Goal: Transaction & Acquisition: Purchase product/service

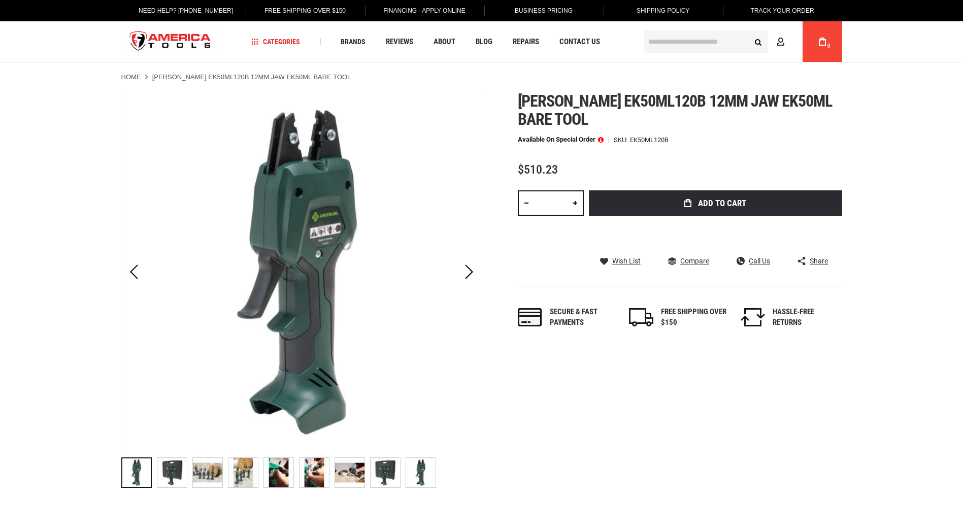
click at [198, 472] on img "GREENLEE EK50ML120B 12MM JAW EK50ML BARE TOOL" at bounding box center [207, 472] width 29 height 29
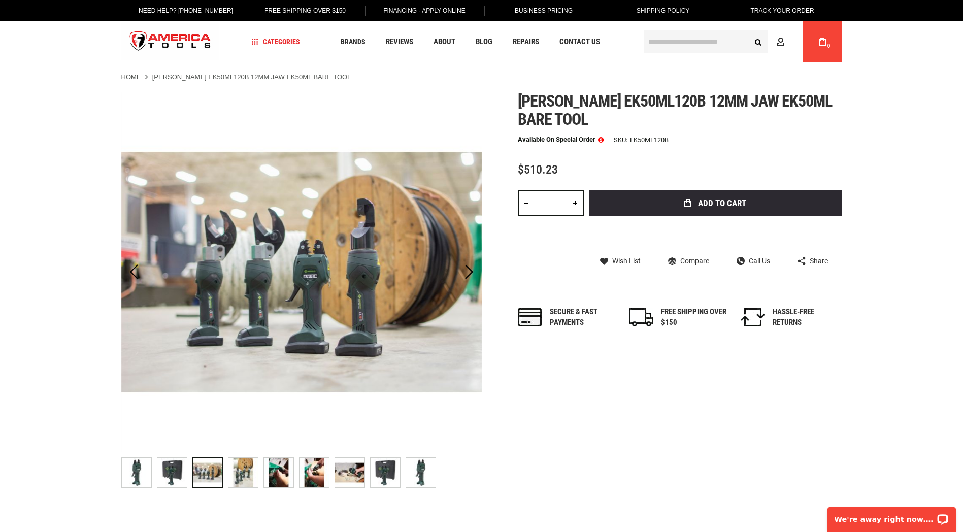
click at [411, 479] on img "GREENLEE EK50ML120B 12MM JAW EK50ML BARE TOOL" at bounding box center [420, 472] width 29 height 29
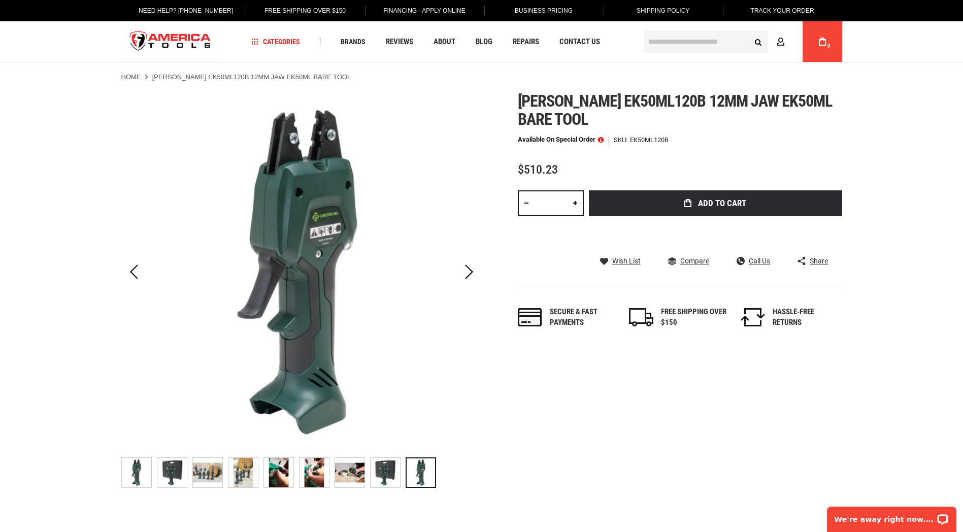
click at [392, 479] on img "GREENLEE EK50ML120B 12MM JAW EK50ML BARE TOOL" at bounding box center [385, 472] width 29 height 29
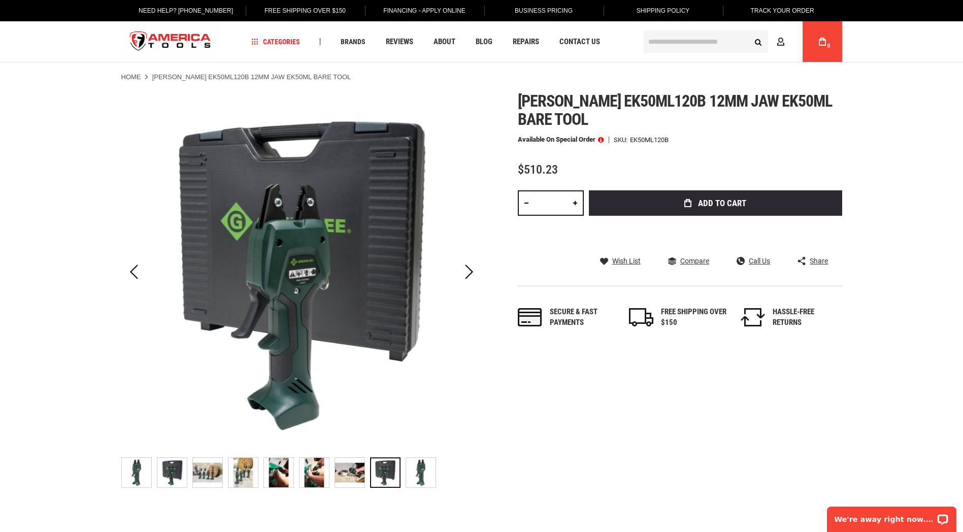
click at [361, 484] on img "GREENLEE EK50ML120B 12MM JAW EK50ML BARE TOOL" at bounding box center [349, 472] width 29 height 29
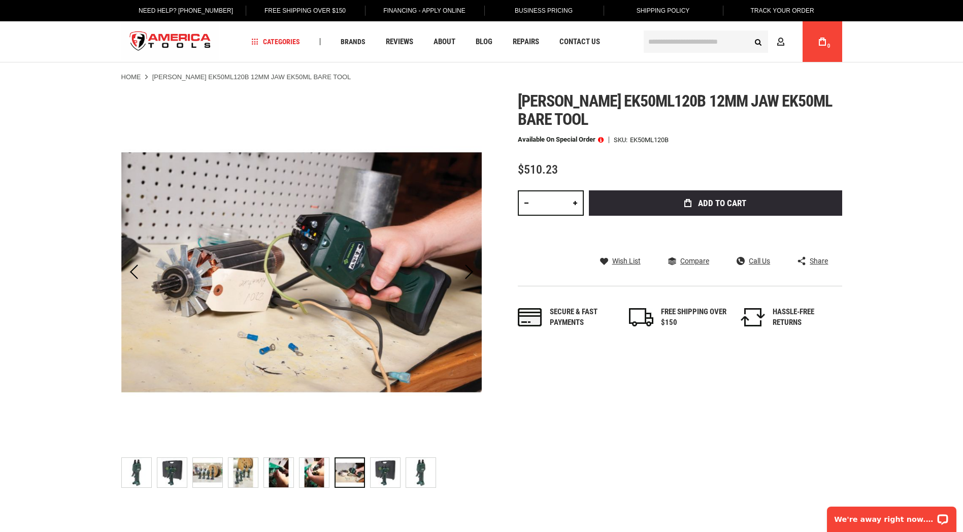
click at [322, 476] on img "GREENLEE EK50ML120B 12MM JAW EK50ML BARE TOOL" at bounding box center [314, 472] width 29 height 29
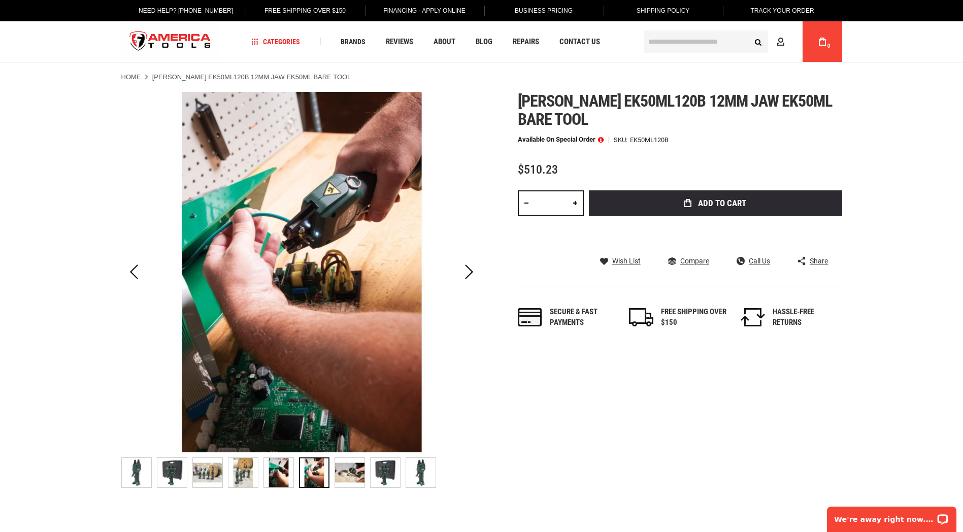
click at [293, 477] on div "GREENLEE EK50ML120B 12MM JAW EK50ML BARE TOOL" at bounding box center [281, 472] width 36 height 41
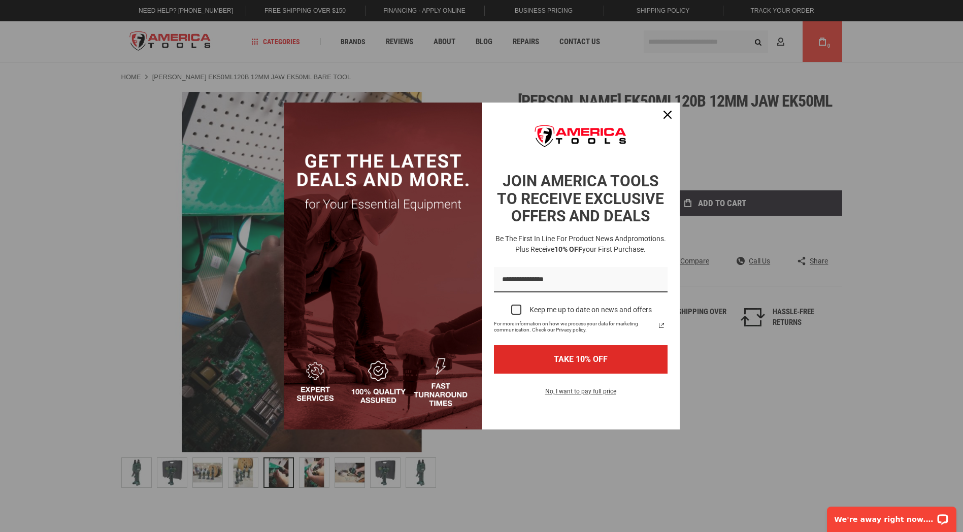
click at [272, 477] on div "Marketing offer form" at bounding box center [481, 266] width 963 height 532
click at [665, 110] on div "Close" at bounding box center [667, 115] width 16 height 16
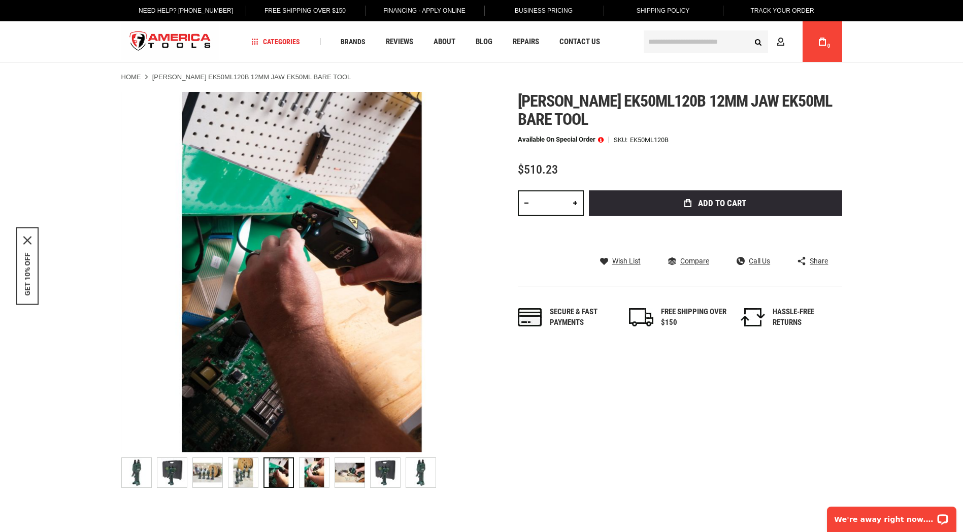
click at [123, 77] on link "Home" at bounding box center [131, 77] width 20 height 9
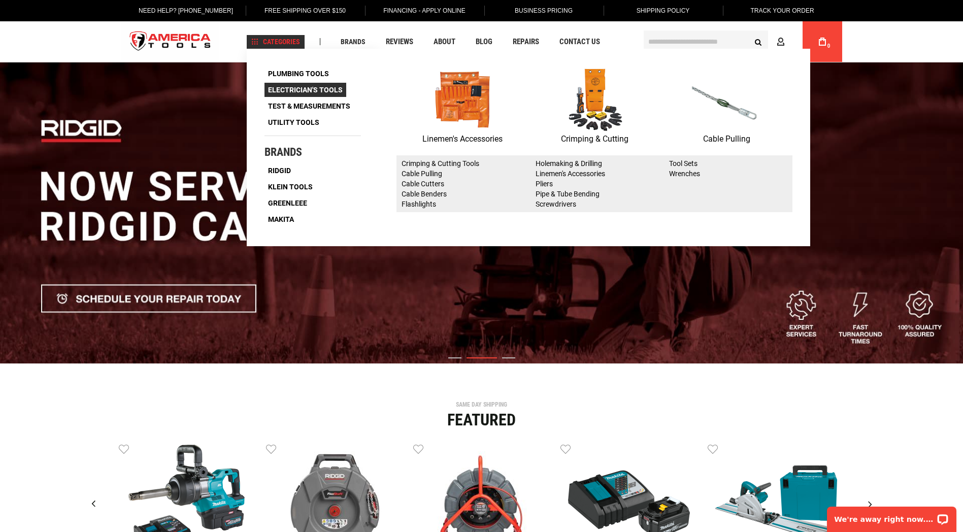
click at [294, 92] on span "Electrician's Tools" at bounding box center [305, 89] width 75 height 7
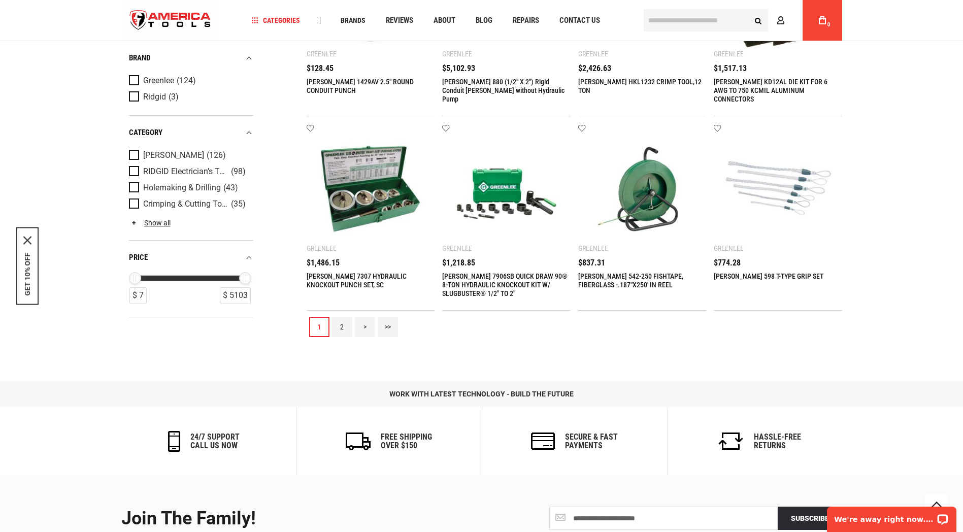
scroll to position [756, 0]
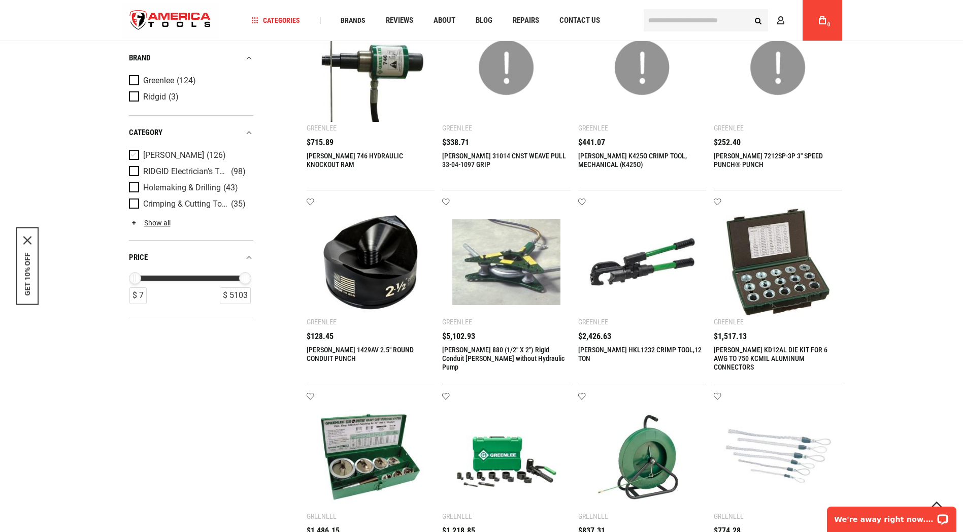
click at [155, 158] on span "[PERSON_NAME]" at bounding box center [173, 155] width 61 height 9
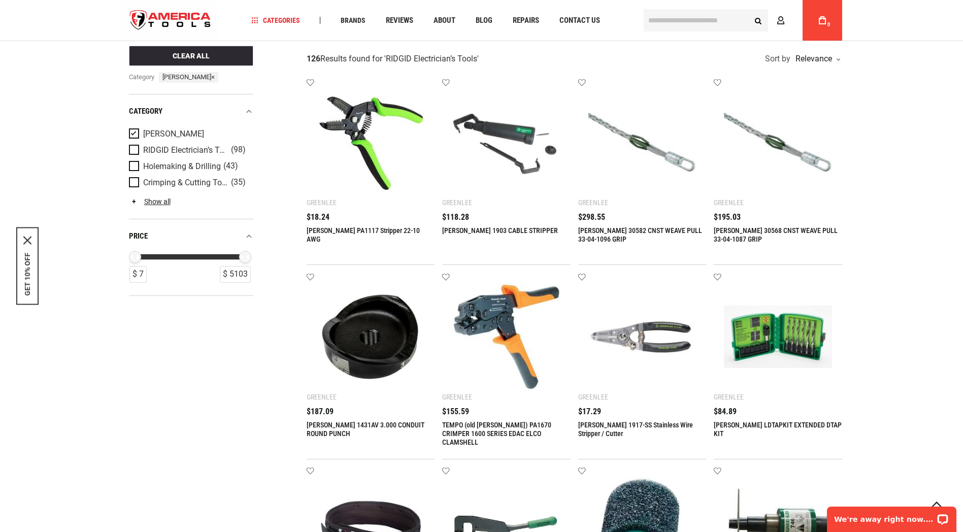
scroll to position [0, 0]
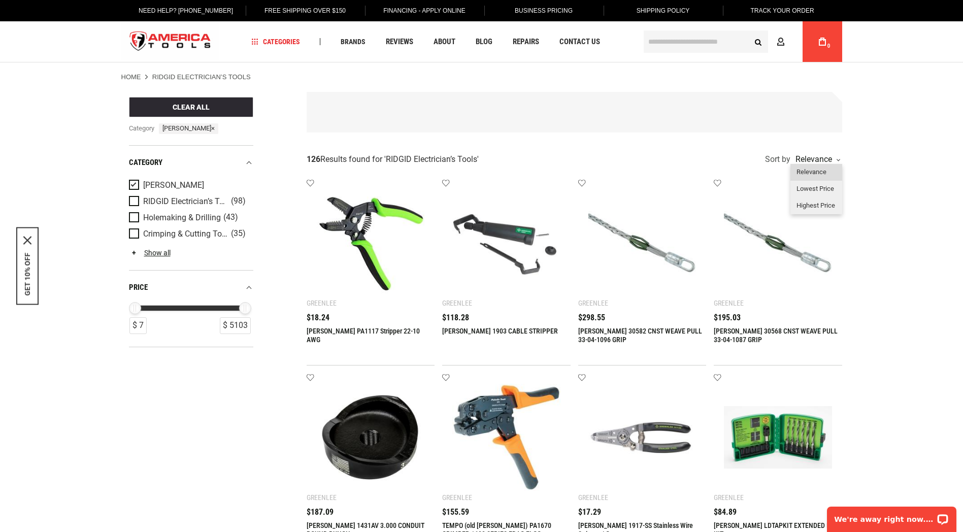
click at [801, 164] on div "Relevance" at bounding box center [816, 172] width 52 height 17
click at [811, 157] on div "Relevance" at bounding box center [816, 159] width 47 height 8
click at [814, 205] on div "Highest Price" at bounding box center [816, 205] width 52 height 17
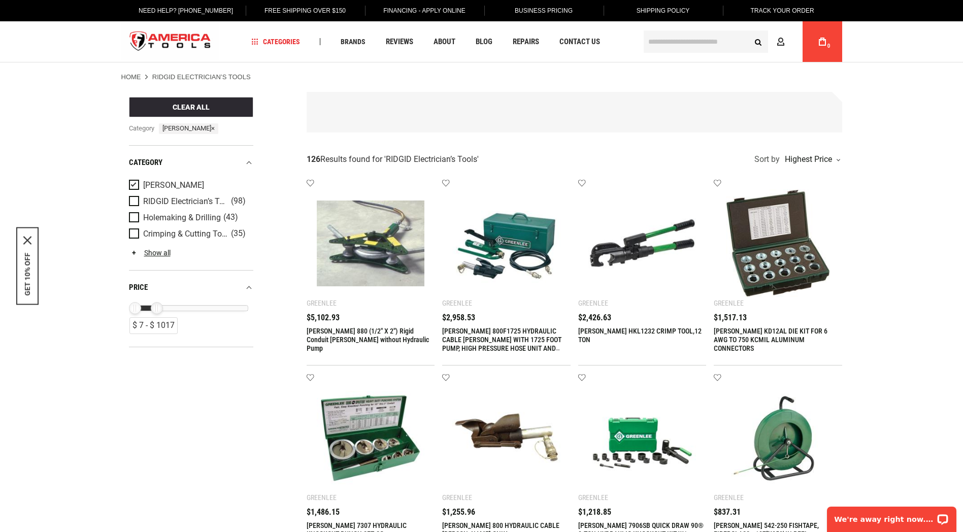
drag, startPoint x: 240, startPoint y: 308, endPoint x: 152, endPoint y: 319, distance: 89.1
click at [152, 311] on div "$ 7 - $ 1017 $ 1017" at bounding box center [193, 308] width 110 height 5
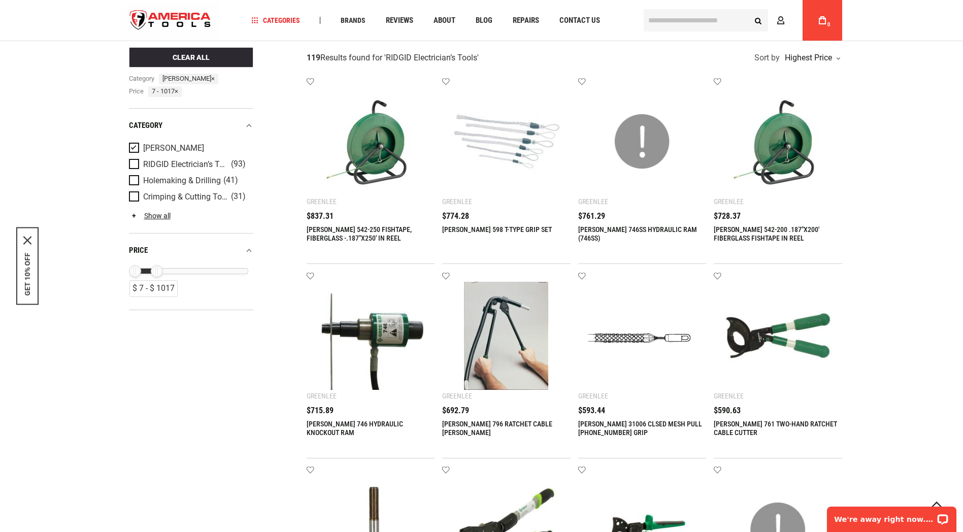
scroll to position [330, 0]
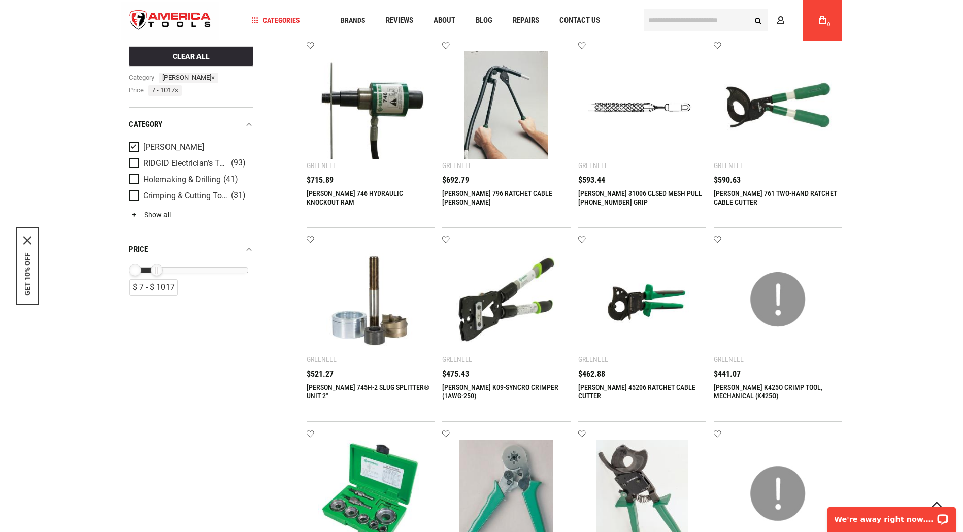
click at [467, 299] on img at bounding box center [506, 300] width 108 height 108
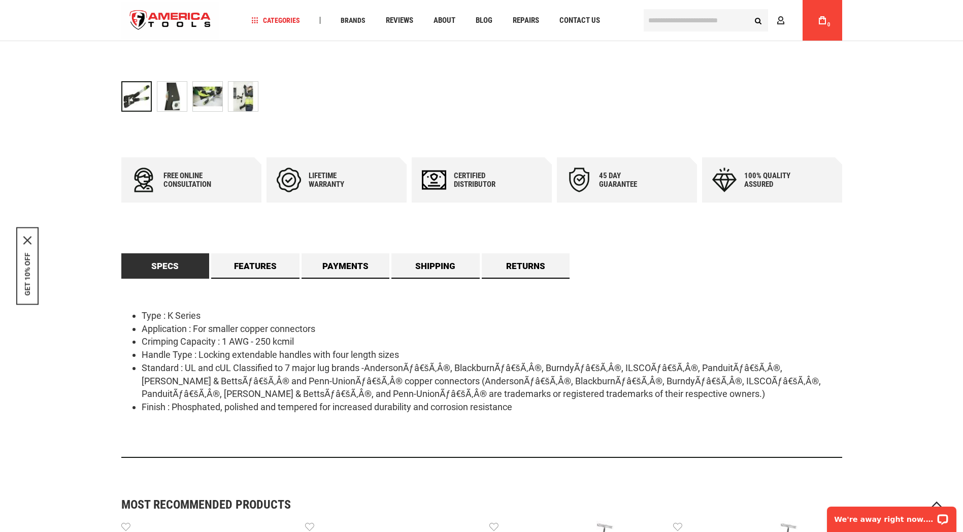
scroll to position [373, 0]
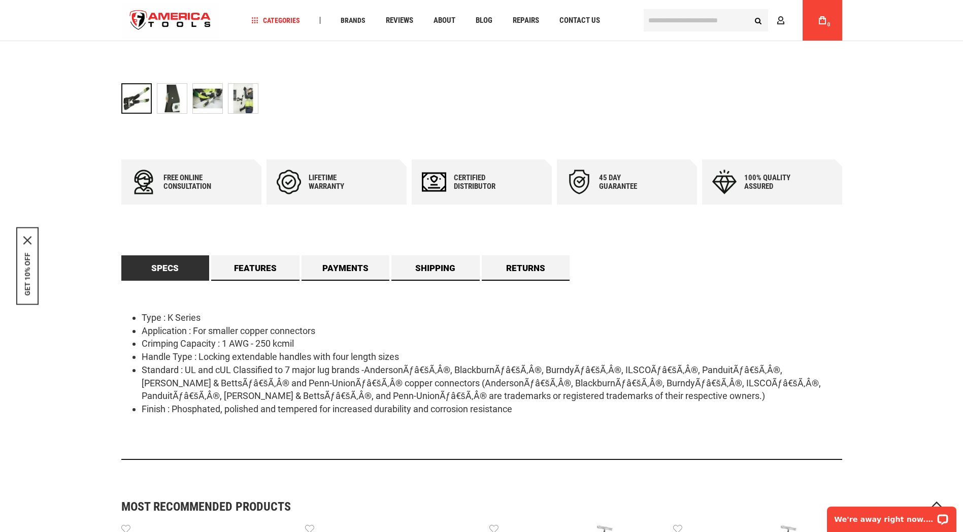
click at [209, 99] on img "GREENLEE K09-SYNCRO CRIMPER (1AWG-250)" at bounding box center [207, 98] width 29 height 29
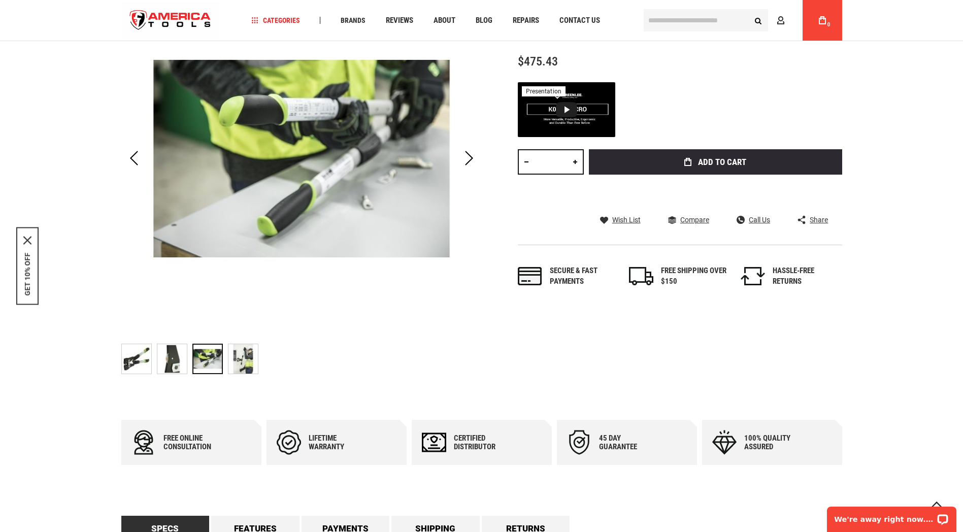
scroll to position [320, 0]
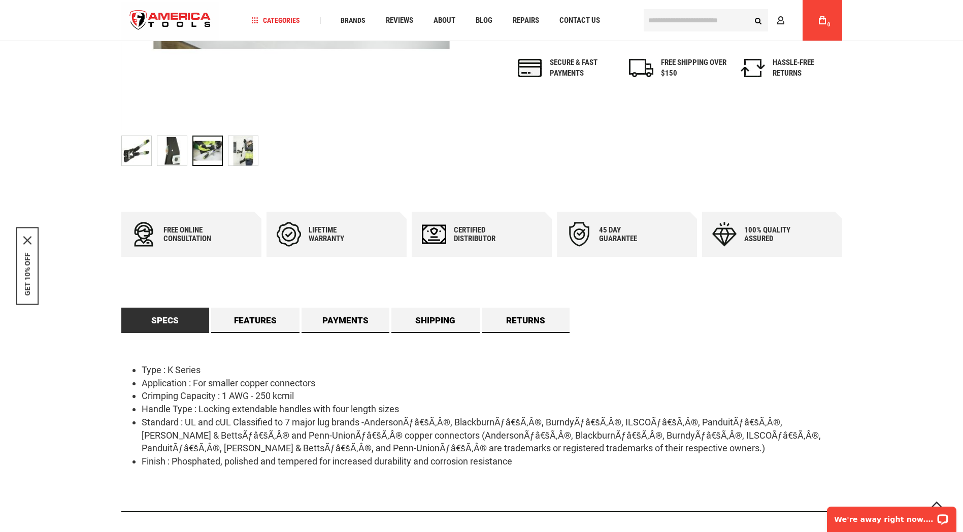
click at [178, 140] on img "GREENLEE K09-SYNCRO CRIMPER (1AWG-250)" at bounding box center [171, 150] width 29 height 29
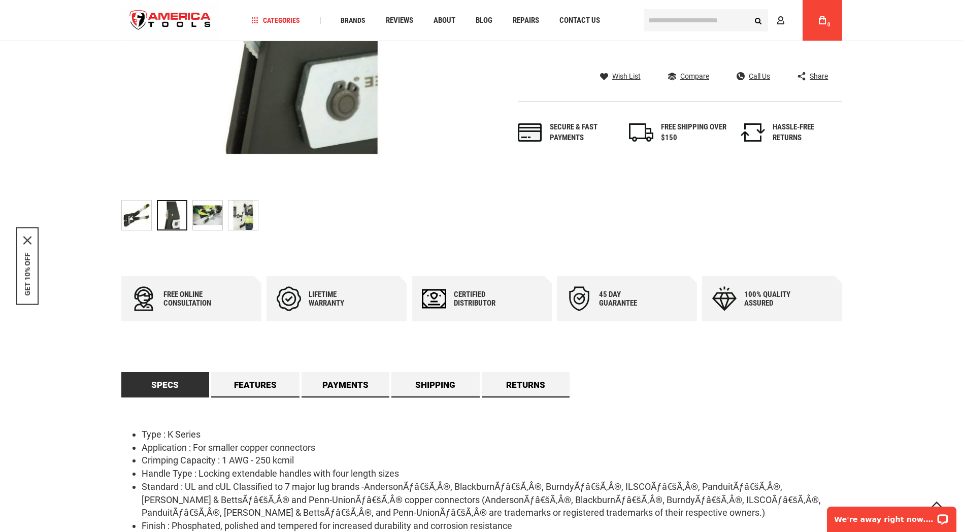
scroll to position [154, 0]
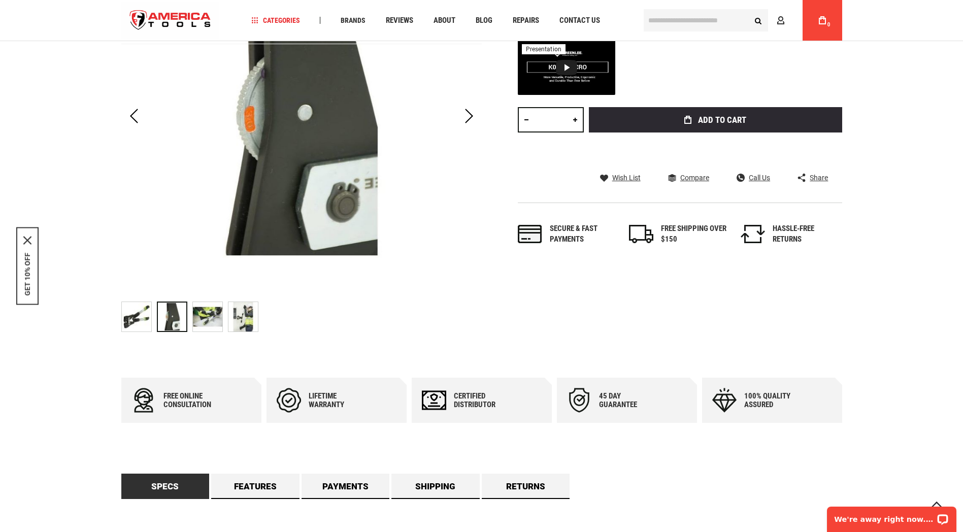
click at [244, 314] on img "GREENLEE K09-SYNCRO CRIMPER (1AWG-250)" at bounding box center [242, 316] width 29 height 29
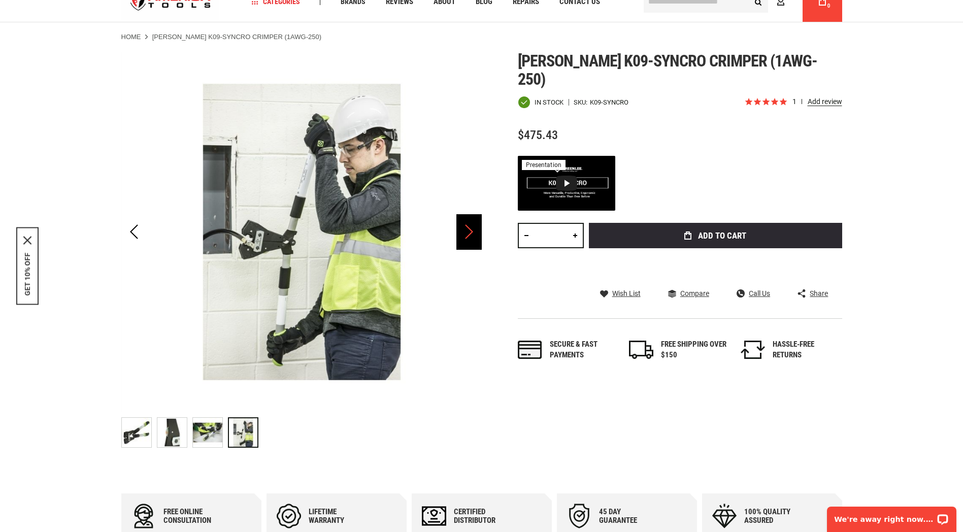
scroll to position [0, 0]
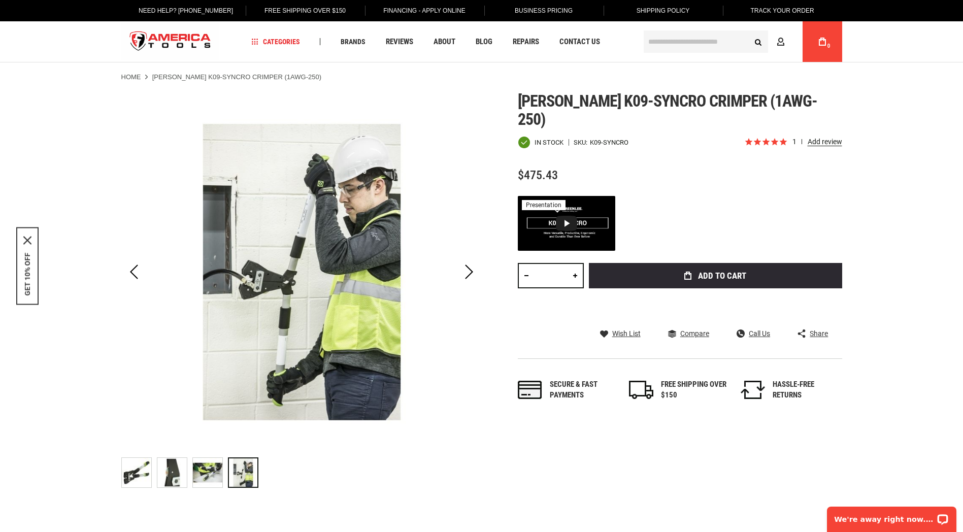
click at [127, 475] on img "GREENLEE K09-SYNCRO CRIMPER (1AWG-250)" at bounding box center [136, 472] width 29 height 29
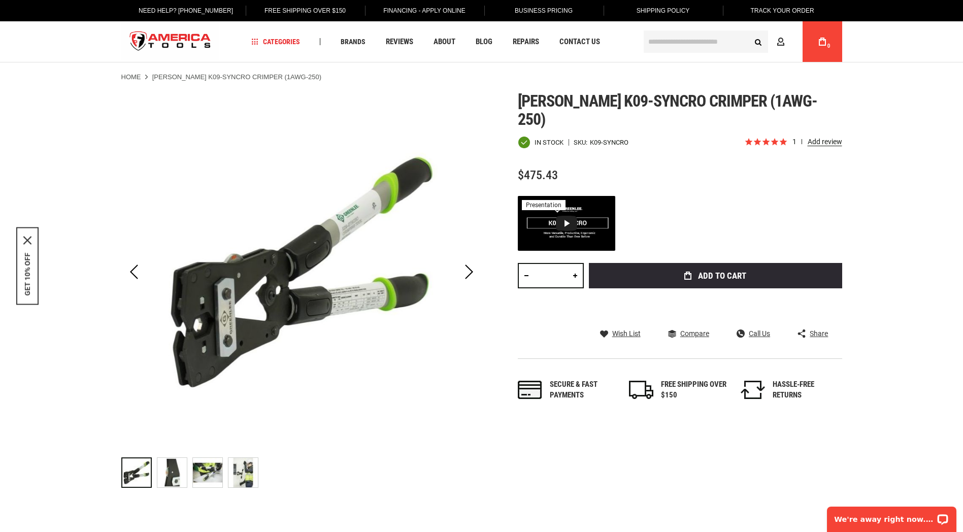
click at [177, 479] on img "GREENLEE K09-SYNCRO CRIMPER (1AWG-250)" at bounding box center [171, 472] width 29 height 29
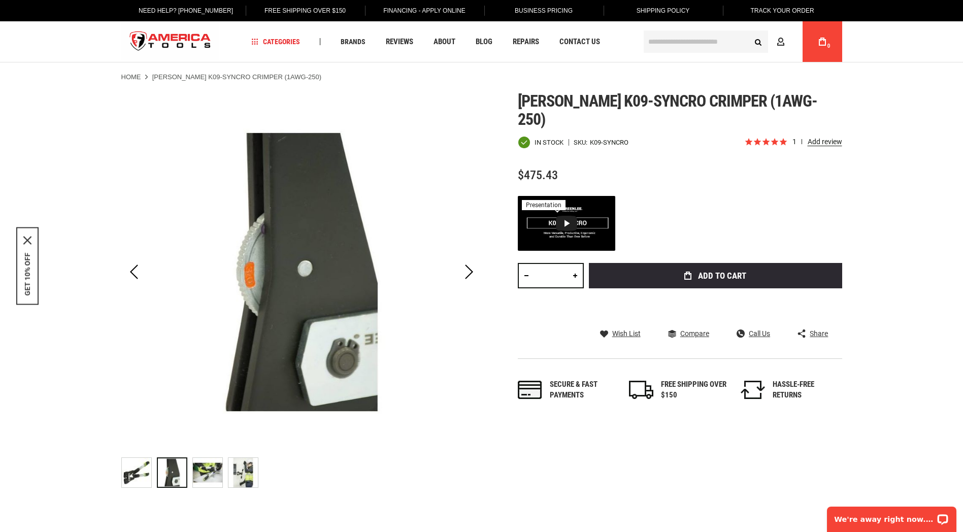
click at [193, 480] on img "GREENLEE K09-SYNCRO CRIMPER (1AWG-250)" at bounding box center [207, 472] width 29 height 29
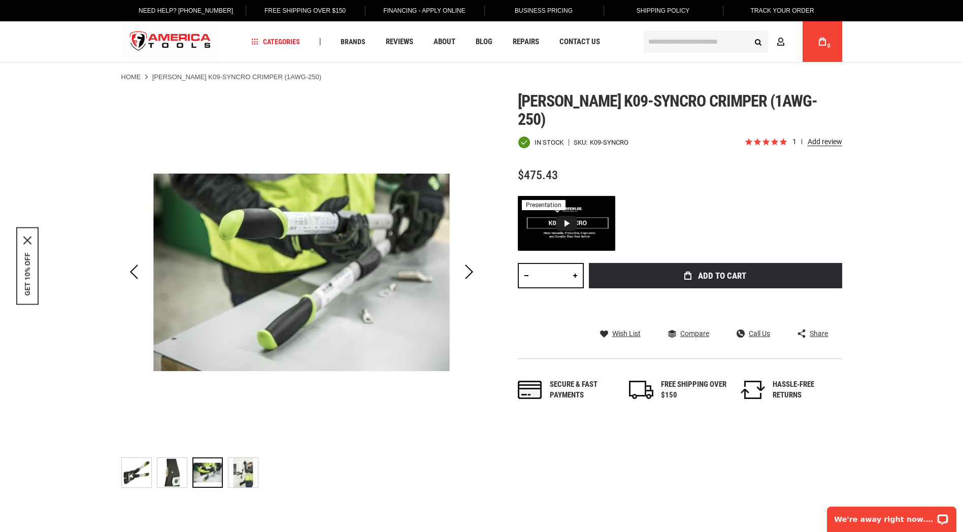
click at [235, 484] on img "GREENLEE K09-SYNCRO CRIMPER (1AWG-250)" at bounding box center [242, 472] width 29 height 29
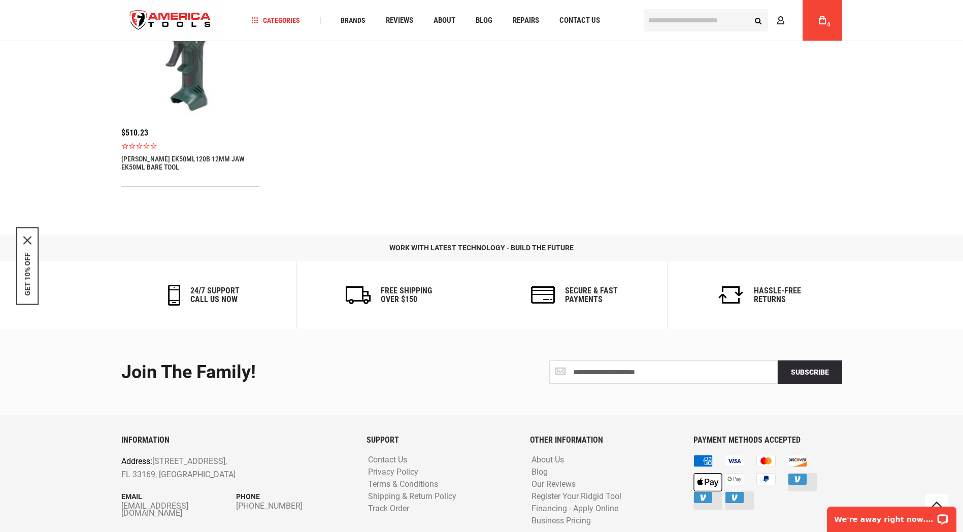
scroll to position [1327, 0]
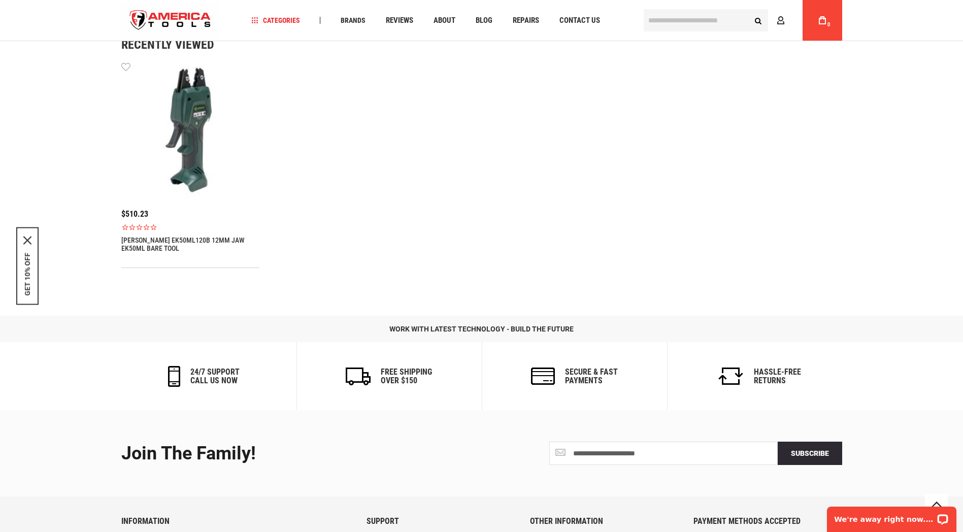
click at [0, 22] on div "Language English Español Need Help? +1 305-513-9914 Free Shipping Over $150 Fin…" at bounding box center [481, 20] width 963 height 41
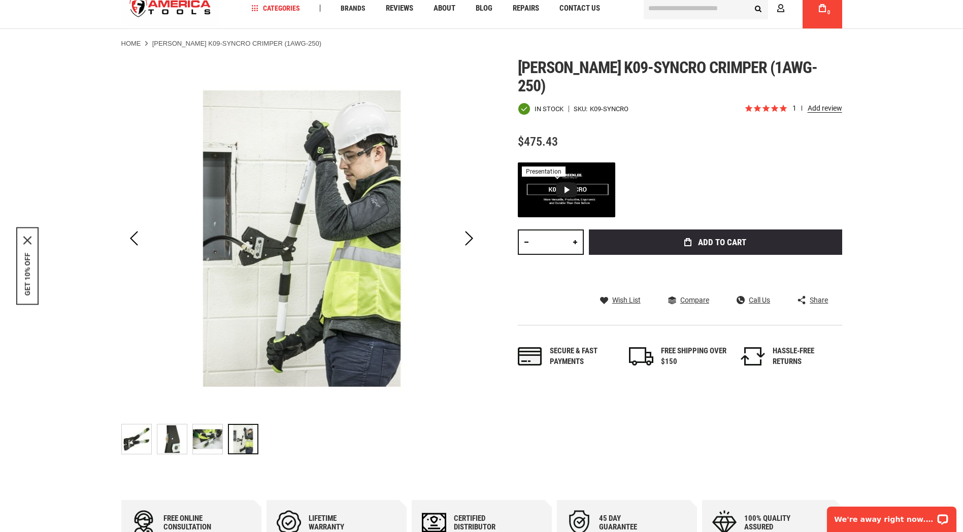
scroll to position [0, 0]
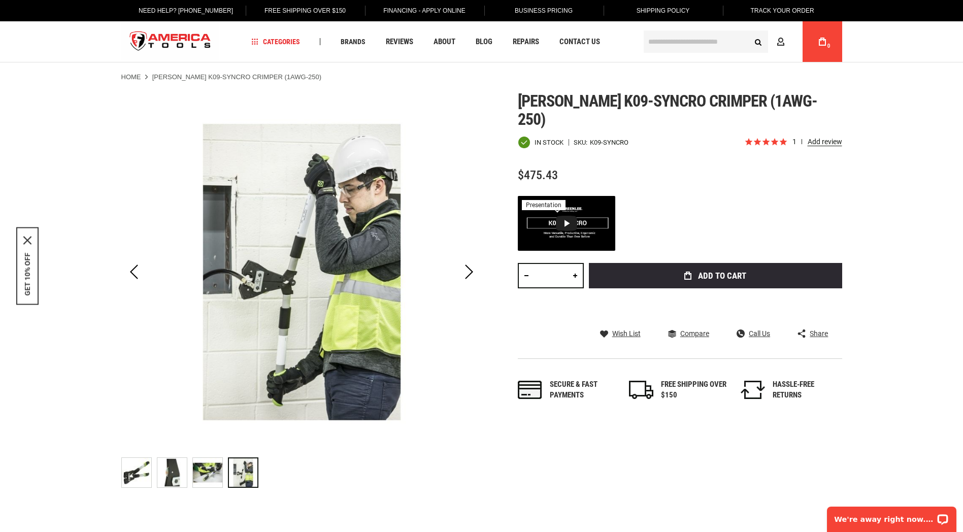
click at [213, 474] on img "GREENLEE K09-SYNCRO CRIMPER (1AWG-250)" at bounding box center [207, 472] width 29 height 29
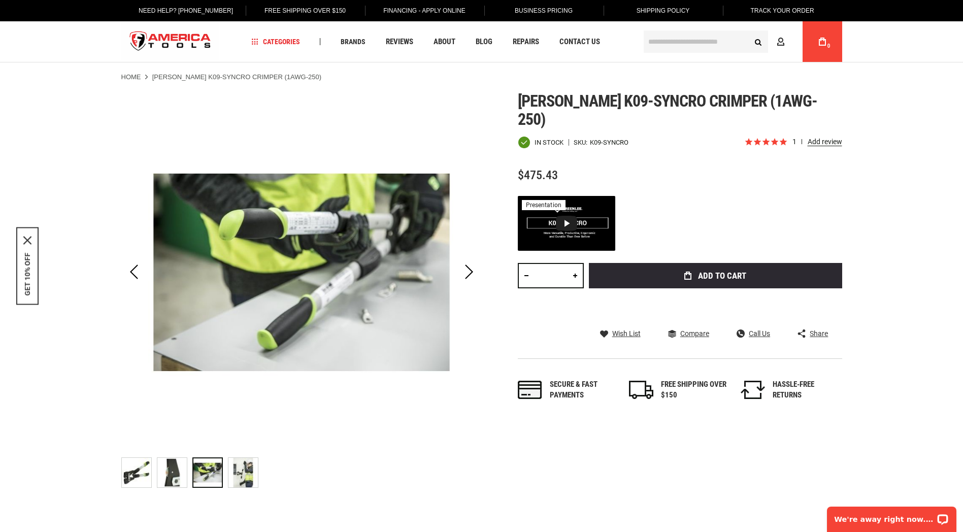
click at [177, 477] on img "GREENLEE K09-SYNCRO CRIMPER (1AWG-250)" at bounding box center [171, 472] width 29 height 29
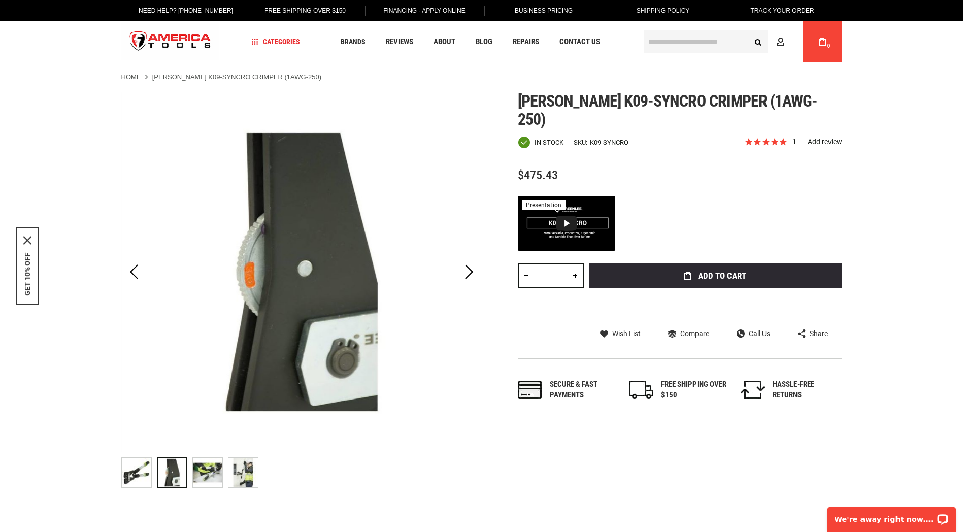
click at [141, 477] on img "GREENLEE K09-SYNCRO CRIMPER (1AWG-250)" at bounding box center [136, 472] width 29 height 29
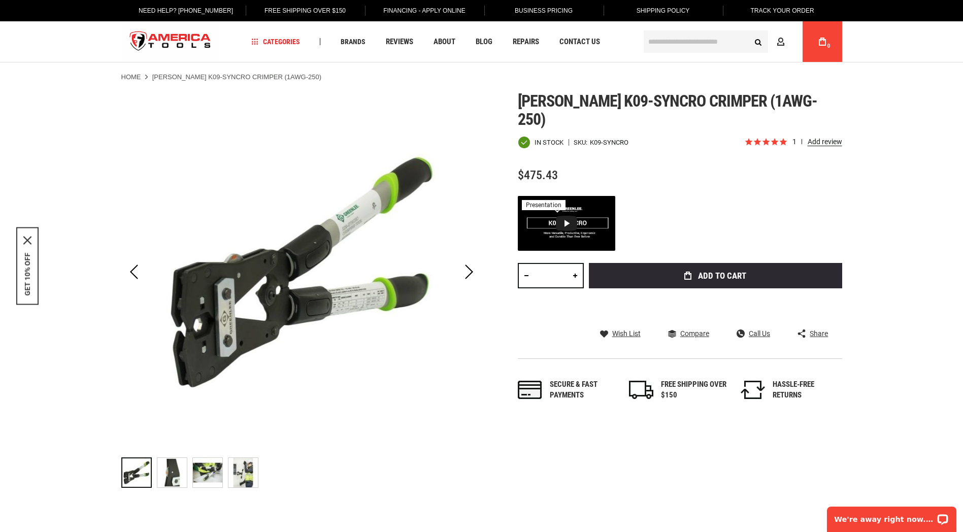
click at [239, 476] on img "GREENLEE K09-SYNCRO CRIMPER (1AWG-250)" at bounding box center [242, 472] width 29 height 29
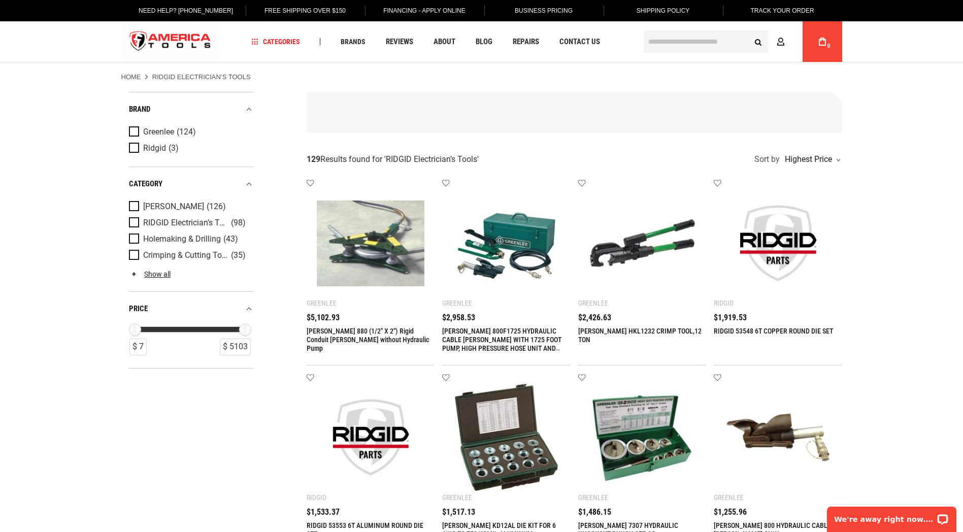
click at [707, 38] on input "text" at bounding box center [706, 41] width 124 height 22
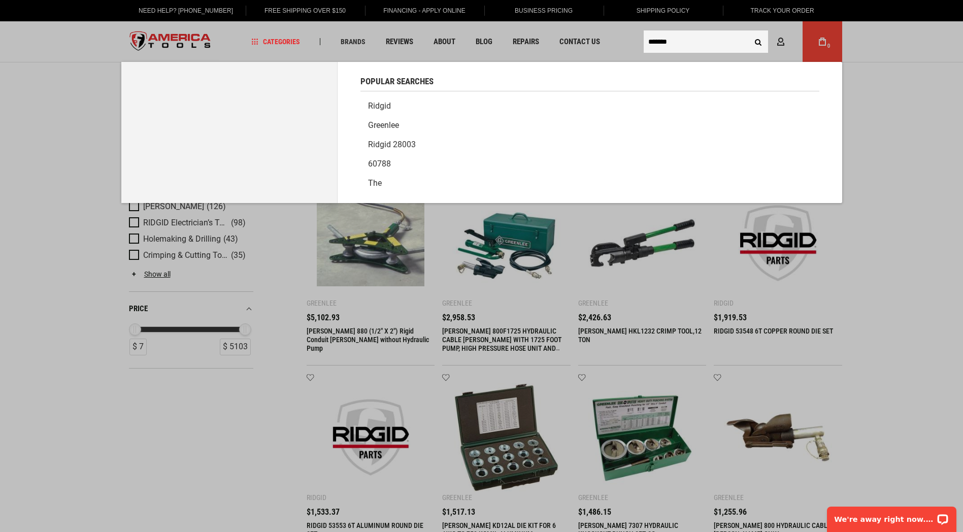
type input "*******"
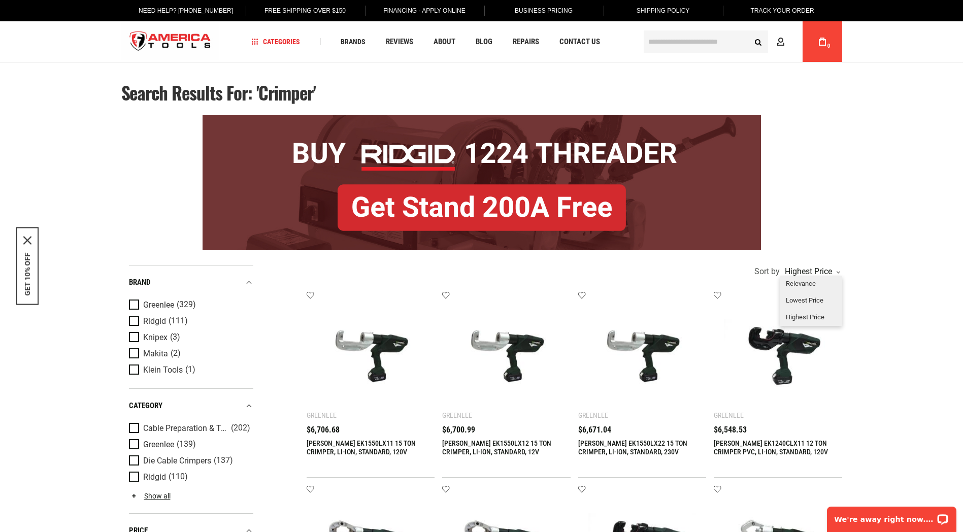
click at [805, 275] on div "Highest price" at bounding box center [810, 272] width 57 height 8
click at [802, 304] on div "Lowest Price" at bounding box center [811, 300] width 62 height 17
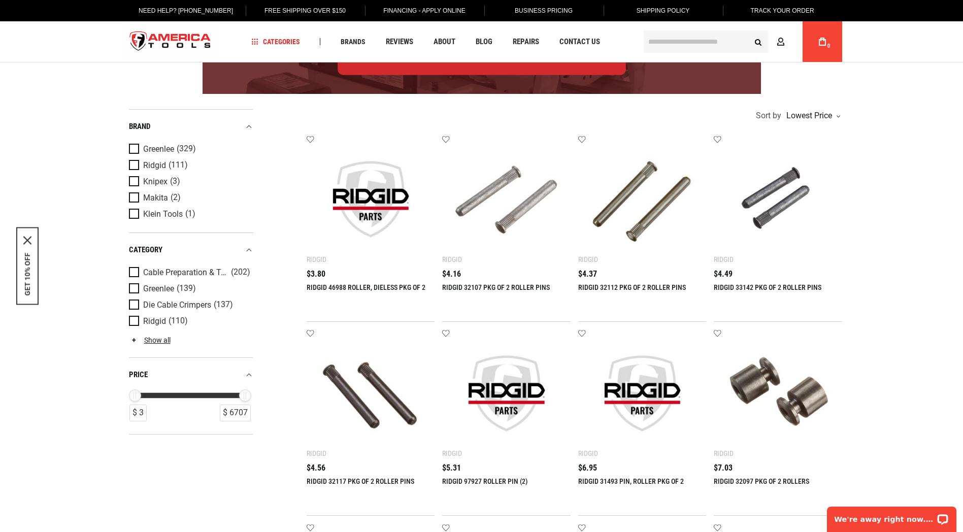
scroll to position [352, 0]
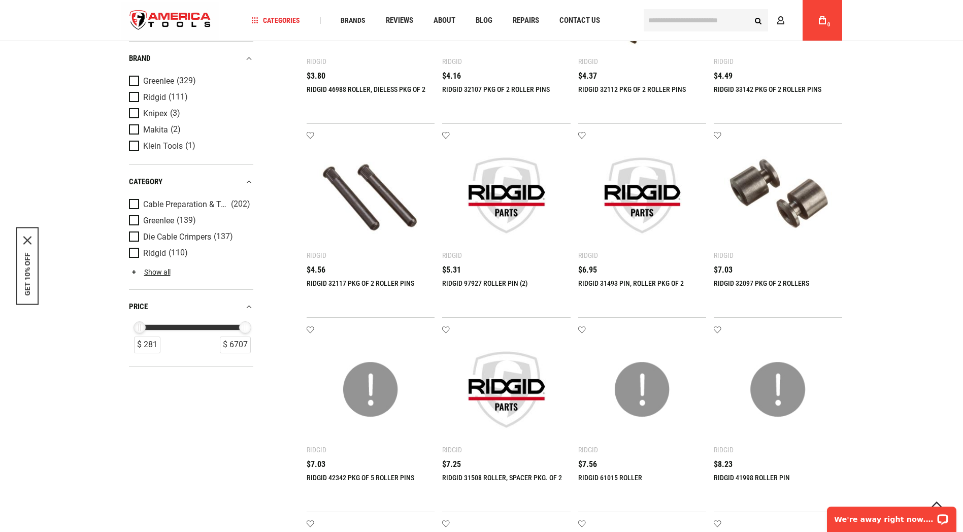
drag, startPoint x: 132, startPoint y: 327, endPoint x: 137, endPoint y: 337, distance: 10.2
click at [137, 333] on div "$ 281" at bounding box center [140, 327] width 12 height 12
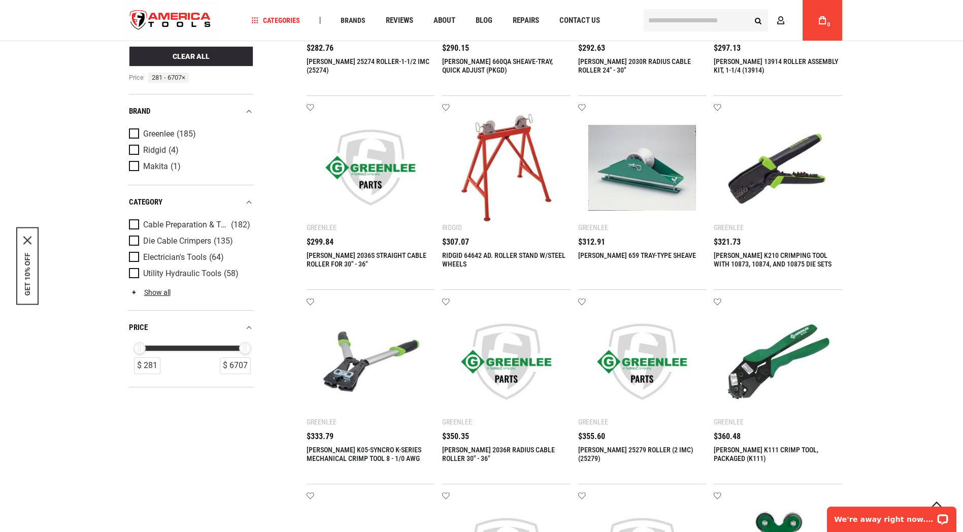
scroll to position [391, 0]
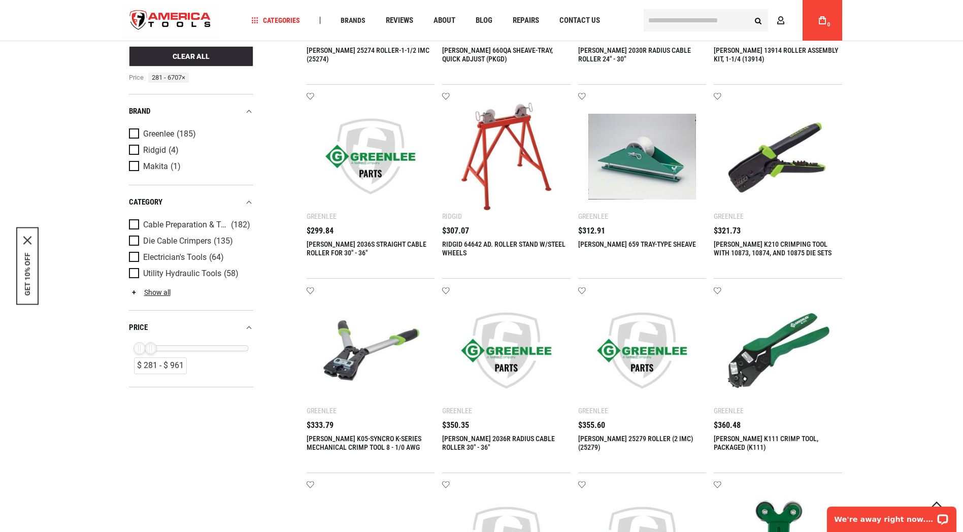
drag, startPoint x: 247, startPoint y: 351, endPoint x: 152, endPoint y: 359, distance: 94.8
click at [152, 350] on div "$ 281 - $ 961 $ 961" at bounding box center [193, 347] width 110 height 5
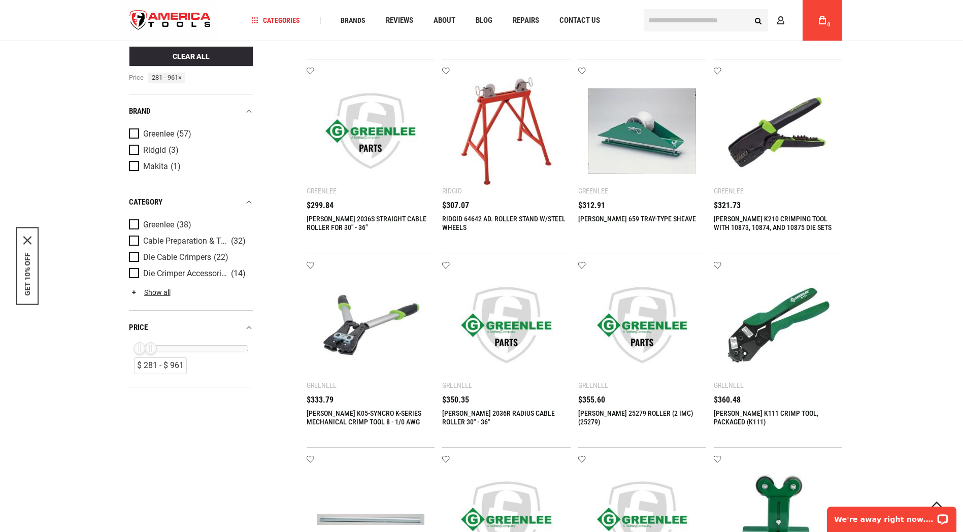
scroll to position [421, 0]
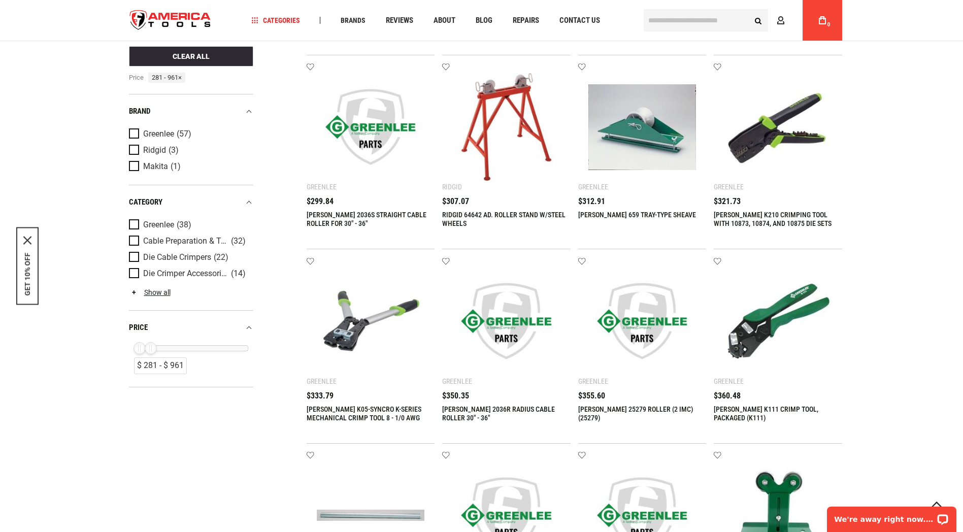
click at [362, 330] on img at bounding box center [371, 321] width 108 height 108
click at [332, 411] on link "[PERSON_NAME] K05-SYNCRO K-SERIES MECHANICAL CRIMP TOOL 8 - 1/0 AWG" at bounding box center [364, 413] width 115 height 17
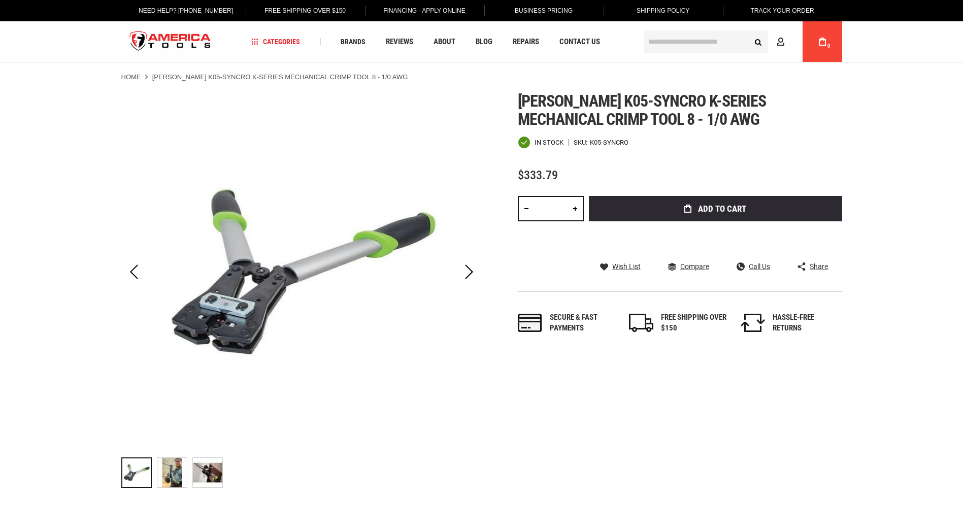
click at [177, 468] on img "GREENLEE K05-SYNCRO K-SERIES MECHANICAL CRIMP TOOL 8 - 1/0 AWG" at bounding box center [171, 472] width 29 height 29
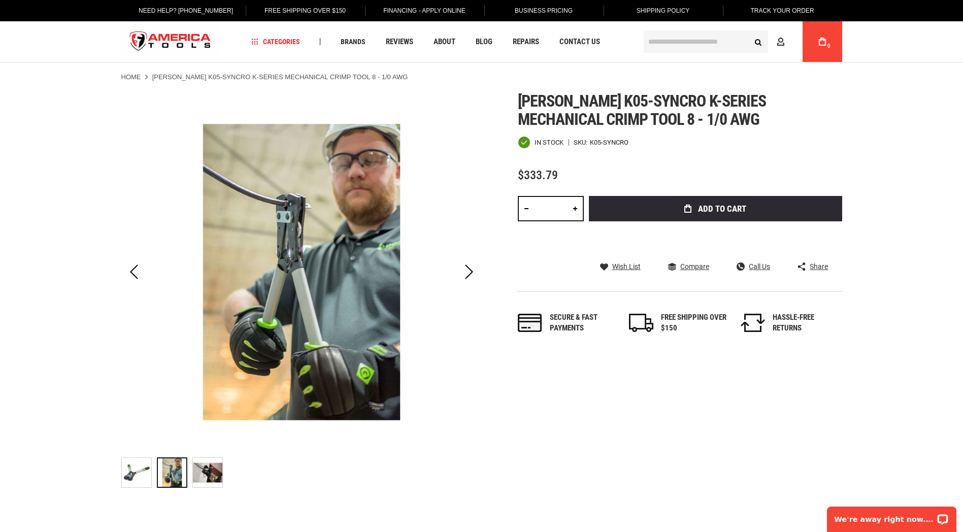
click at [216, 473] on img "GREENLEE K05-SYNCRO K-SERIES MECHANICAL CRIMP TOOL 8 - 1/0 AWG" at bounding box center [207, 472] width 29 height 29
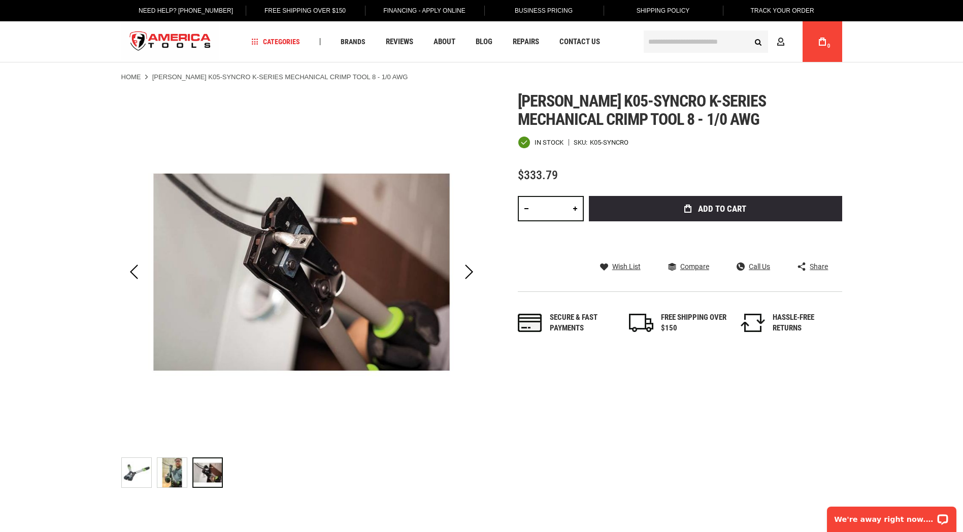
click at [139, 477] on img "GREENLEE K05-SYNCRO K-SERIES MECHANICAL CRIMP TOOL 8 - 1/0 AWG" at bounding box center [136, 472] width 29 height 29
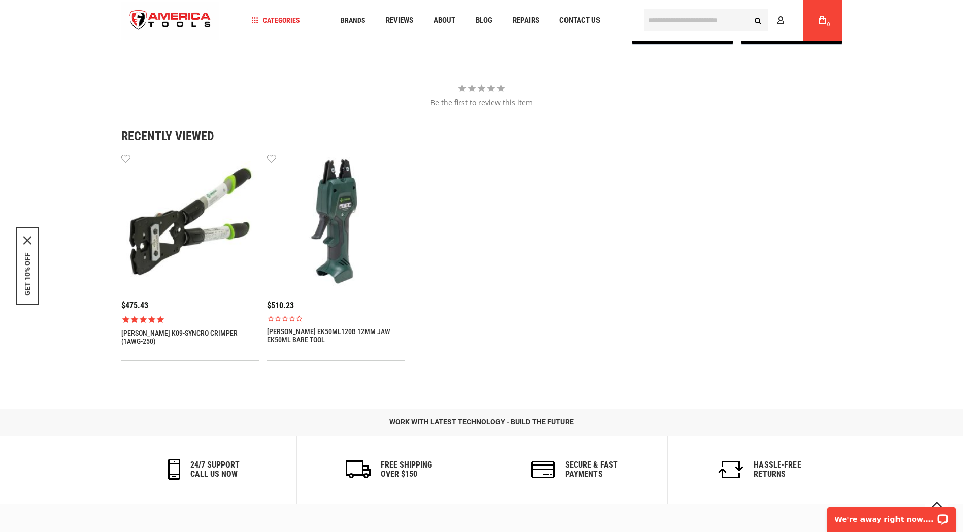
scroll to position [945, 0]
